Goal: Task Accomplishment & Management: Use online tool/utility

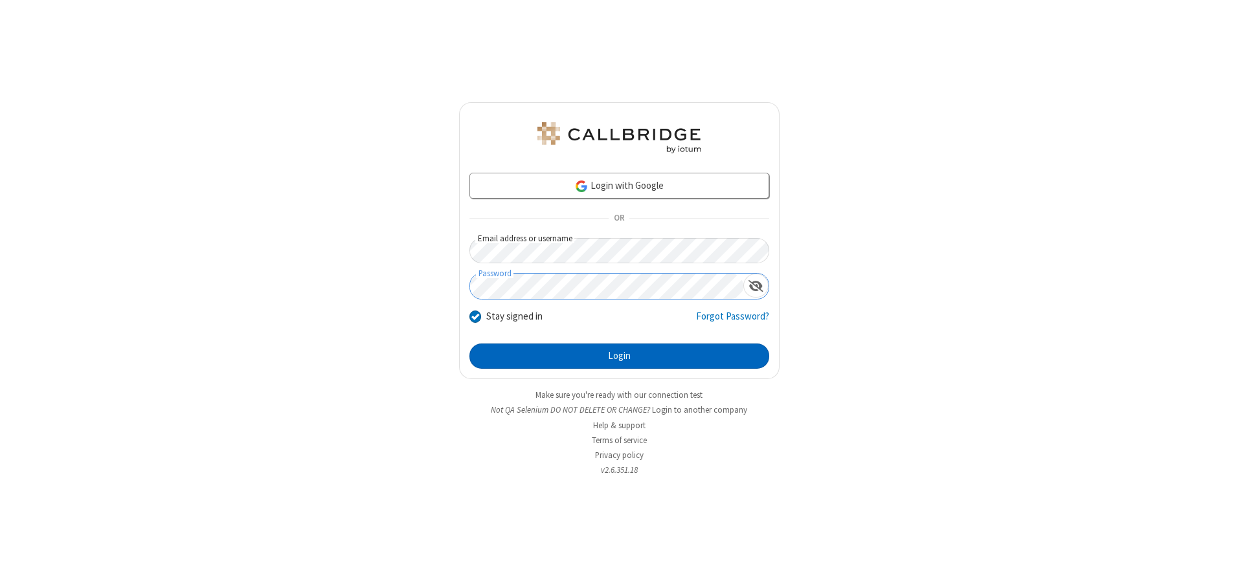
click at [619, 356] on button "Login" at bounding box center [619, 357] width 300 height 26
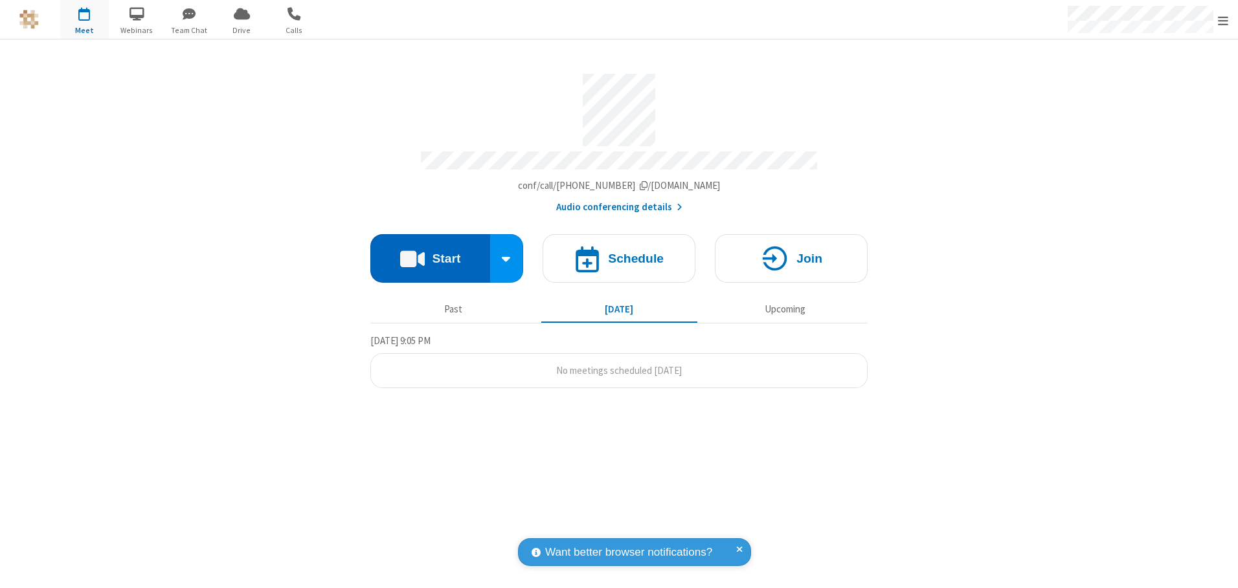
click at [430, 254] on button "Start" at bounding box center [430, 258] width 120 height 49
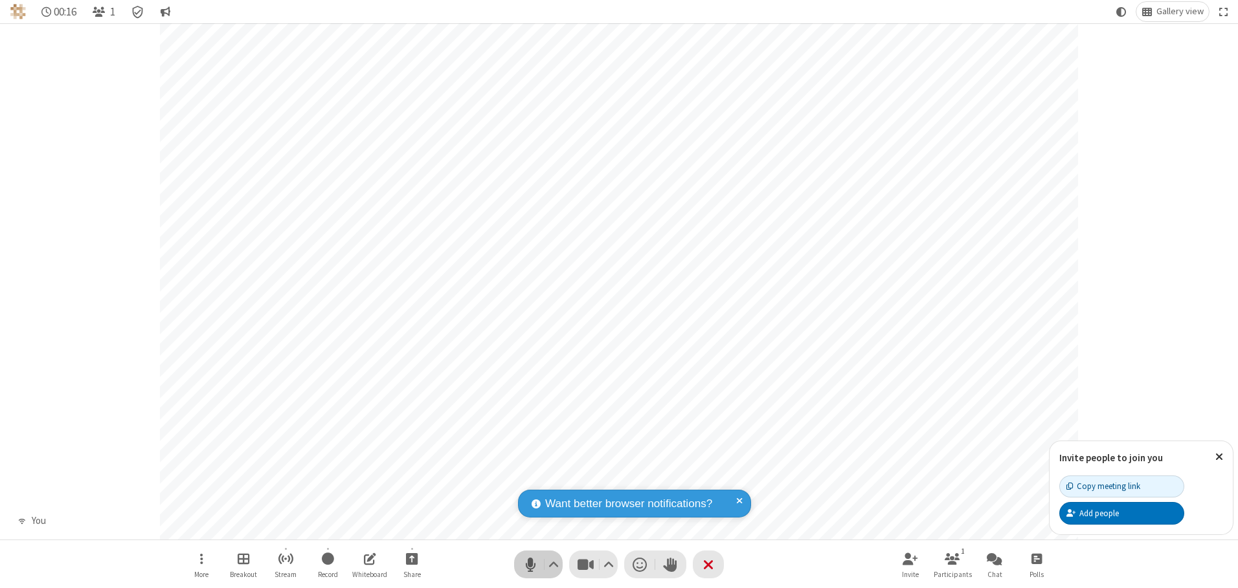
click at [530, 564] on span "Mute (Alt+A)" at bounding box center [529, 564] width 19 height 19
click at [530, 564] on span "Unmute (Alt+A)" at bounding box center [529, 564] width 19 height 19
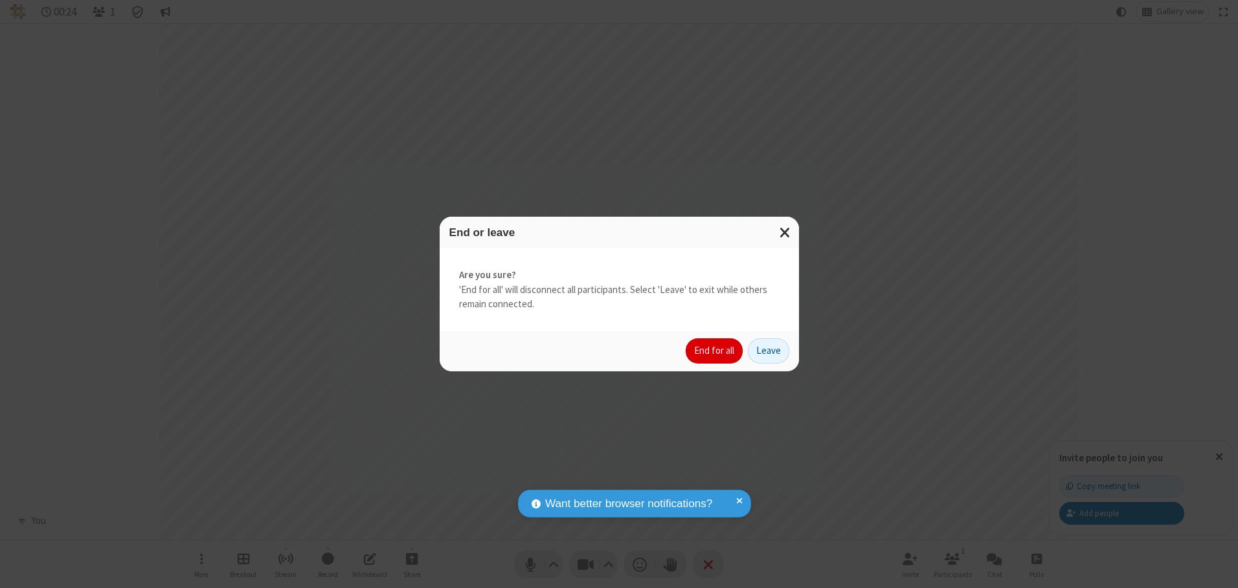
click at [715, 351] on button "End for all" at bounding box center [714, 352] width 57 height 26
